Goal: Task Accomplishment & Management: Manage account settings

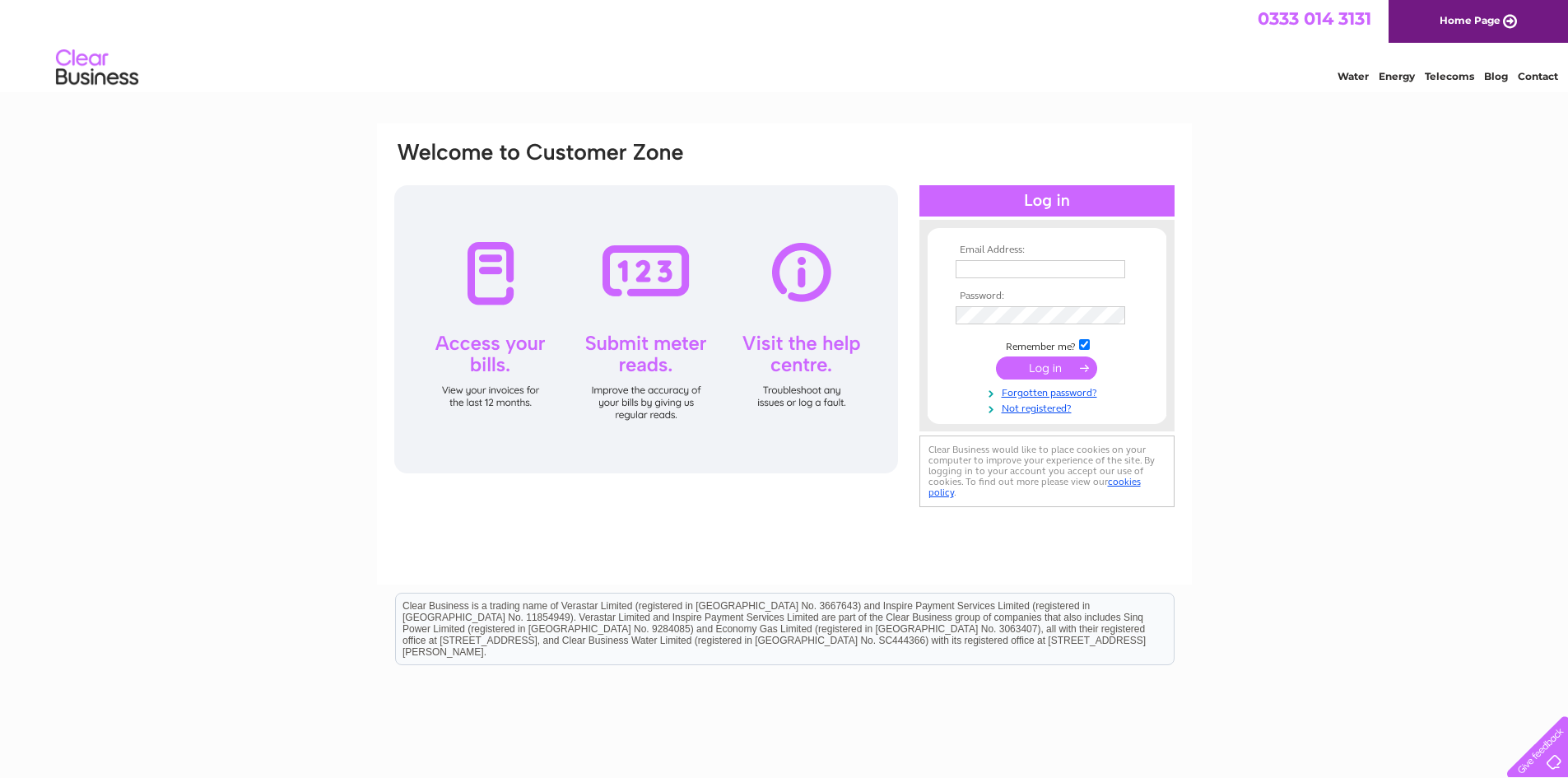
type input "kirkbygateautocentre@gmail.com"
click at [1051, 366] on input "submit" at bounding box center [1046, 368] width 102 height 23
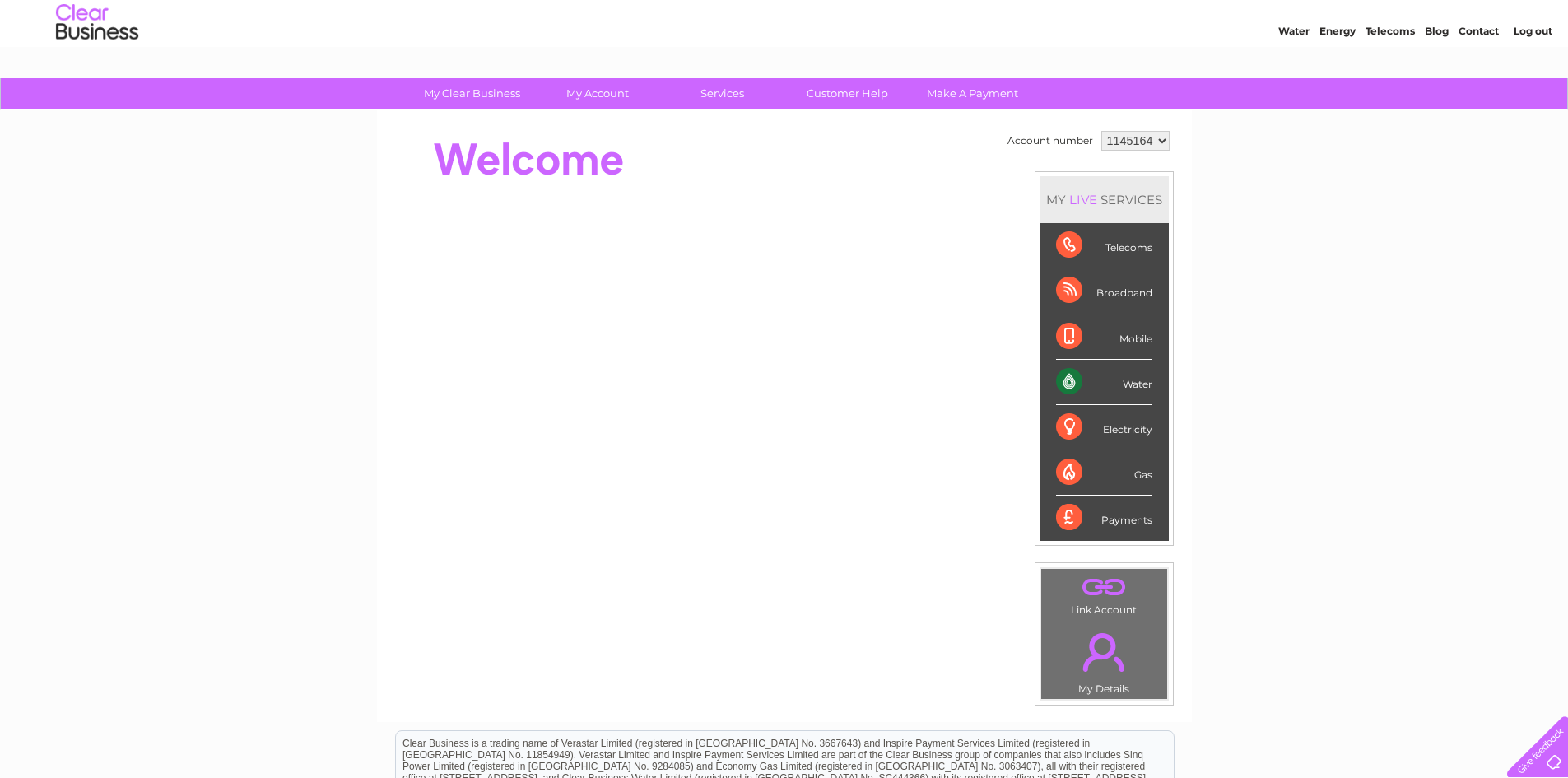
scroll to position [82, 0]
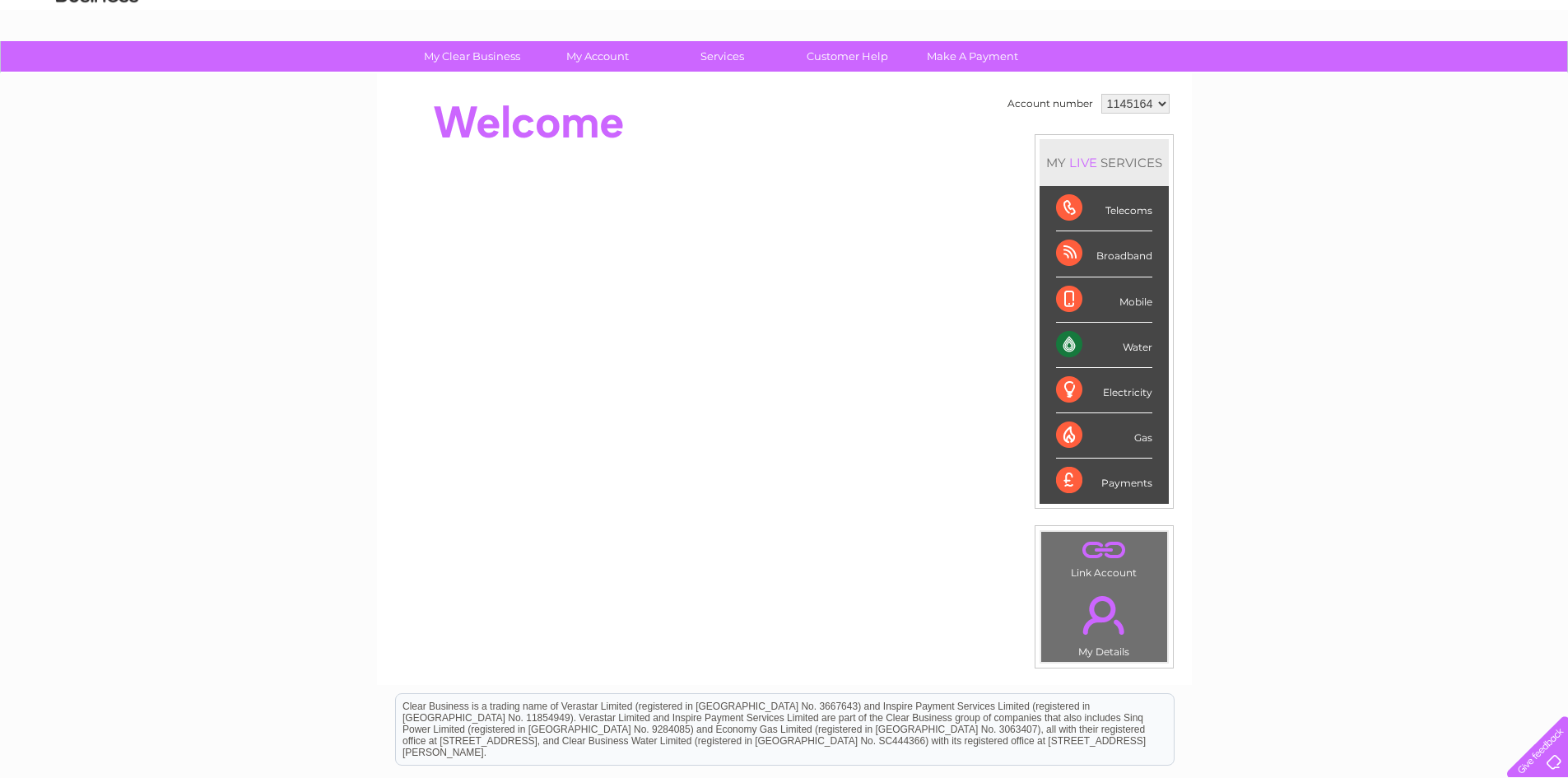
click at [1114, 348] on div "Water" at bounding box center [1103, 344] width 96 height 45
click at [1049, 335] on li "Water" at bounding box center [1104, 344] width 130 height 45
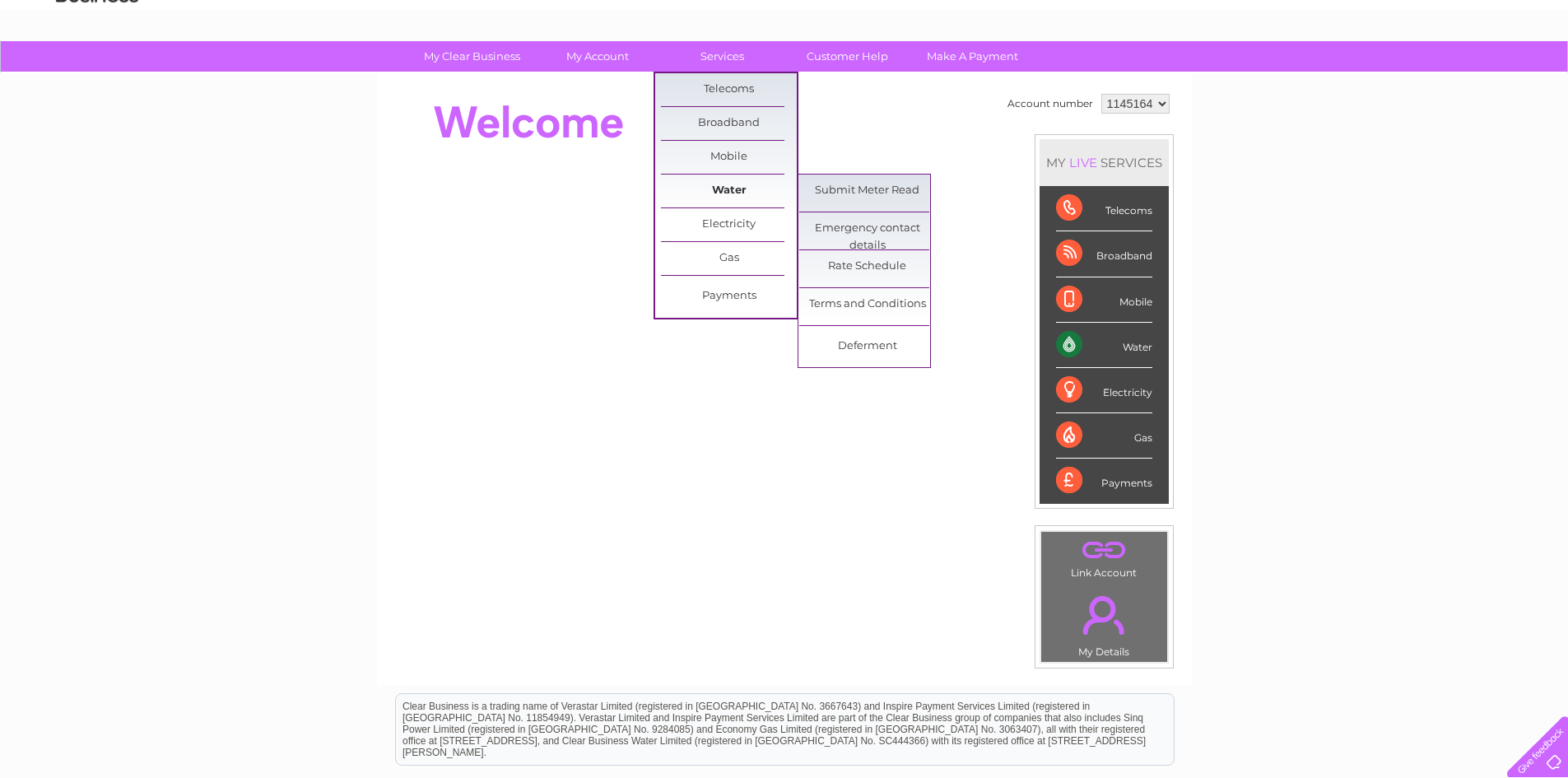
click at [717, 185] on link "Water" at bounding box center [729, 191] width 136 height 33
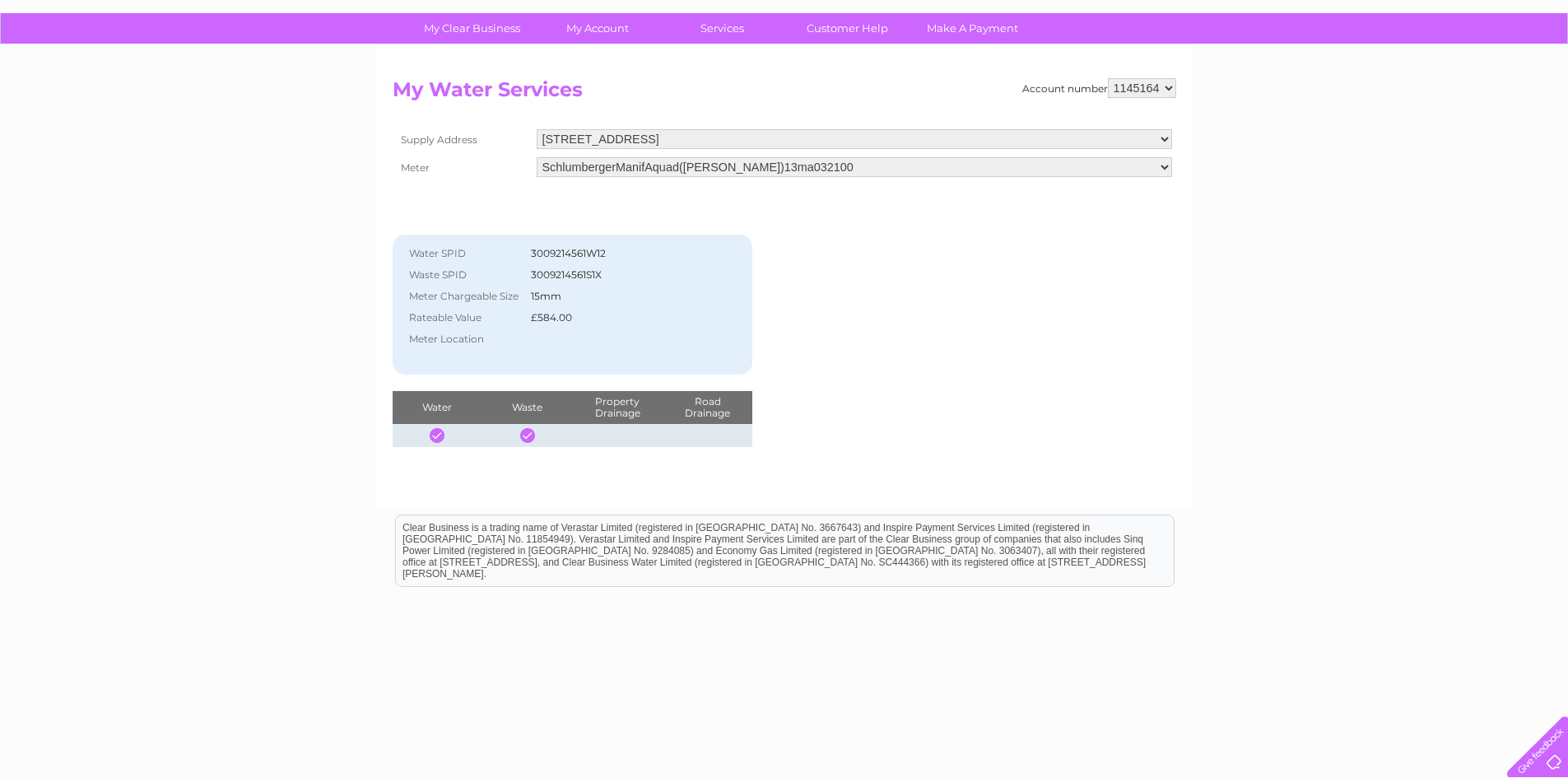
scroll to position [133, 0]
